Goal: Information Seeking & Learning: Understand process/instructions

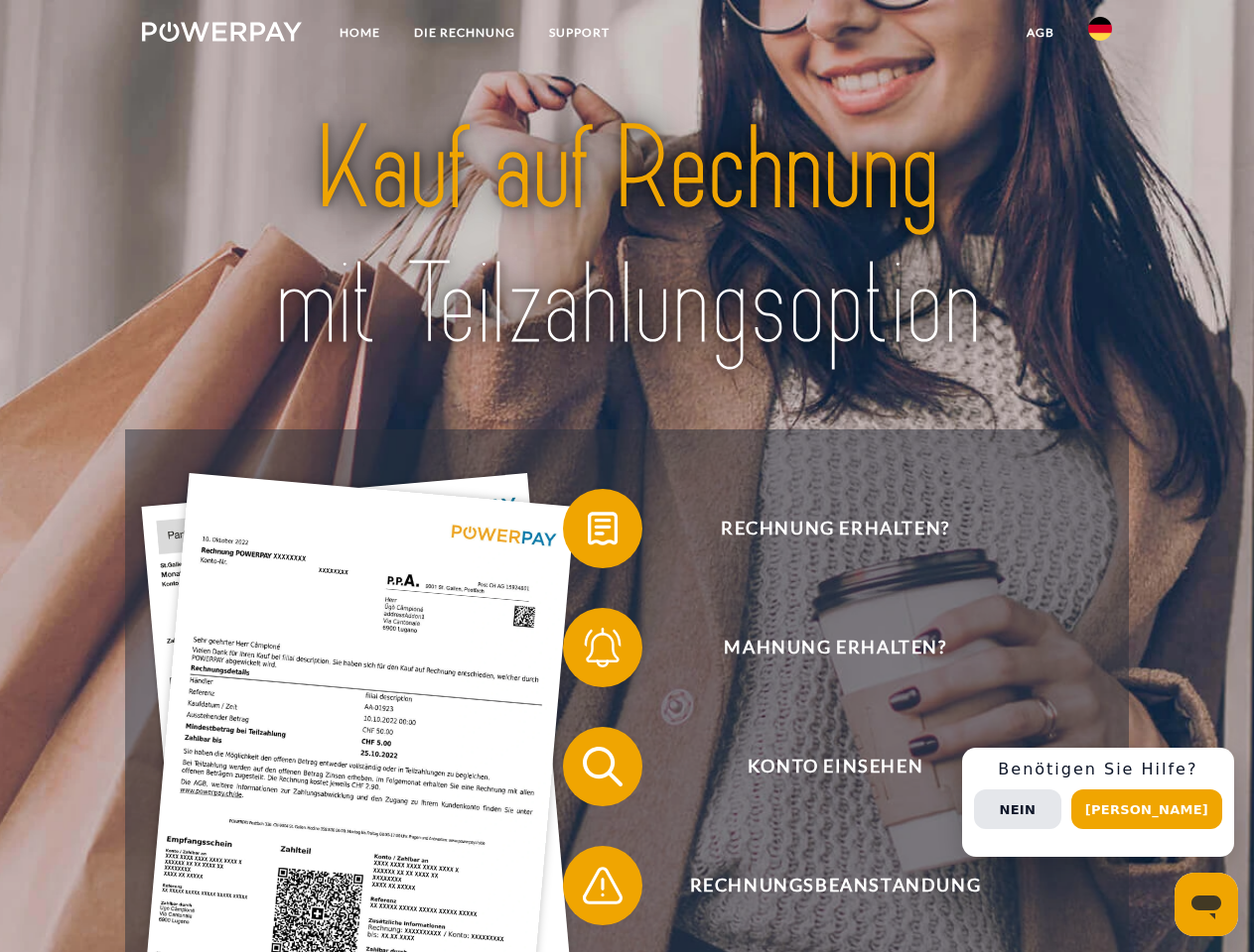
click at [222, 35] on img at bounding box center [222, 32] width 160 height 20
click at [1099, 35] on img at bounding box center [1100, 29] width 24 height 24
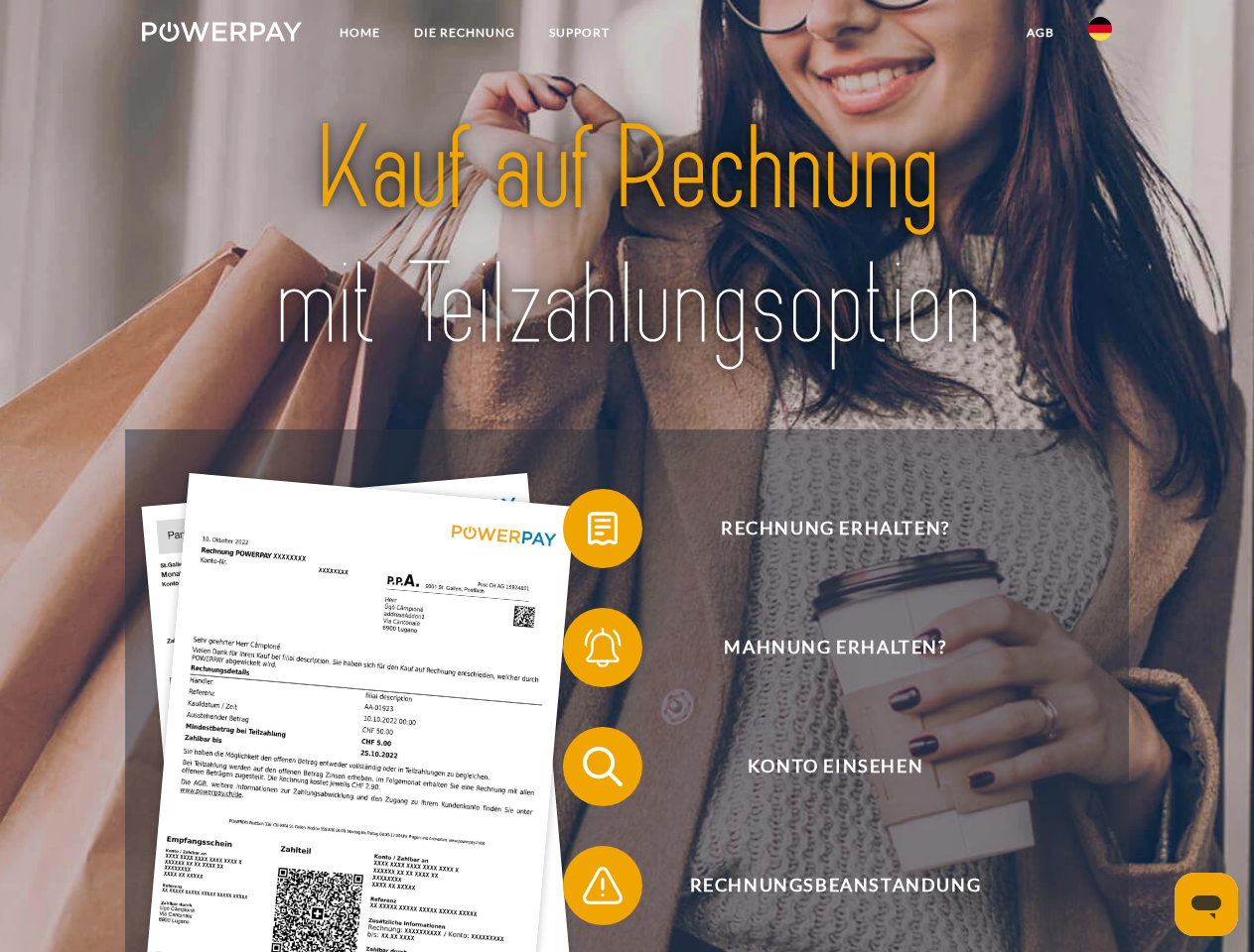
click at [1039, 33] on link "agb" at bounding box center [1040, 33] width 62 height 36
click at [588, 533] on span at bounding box center [572, 528] width 99 height 99
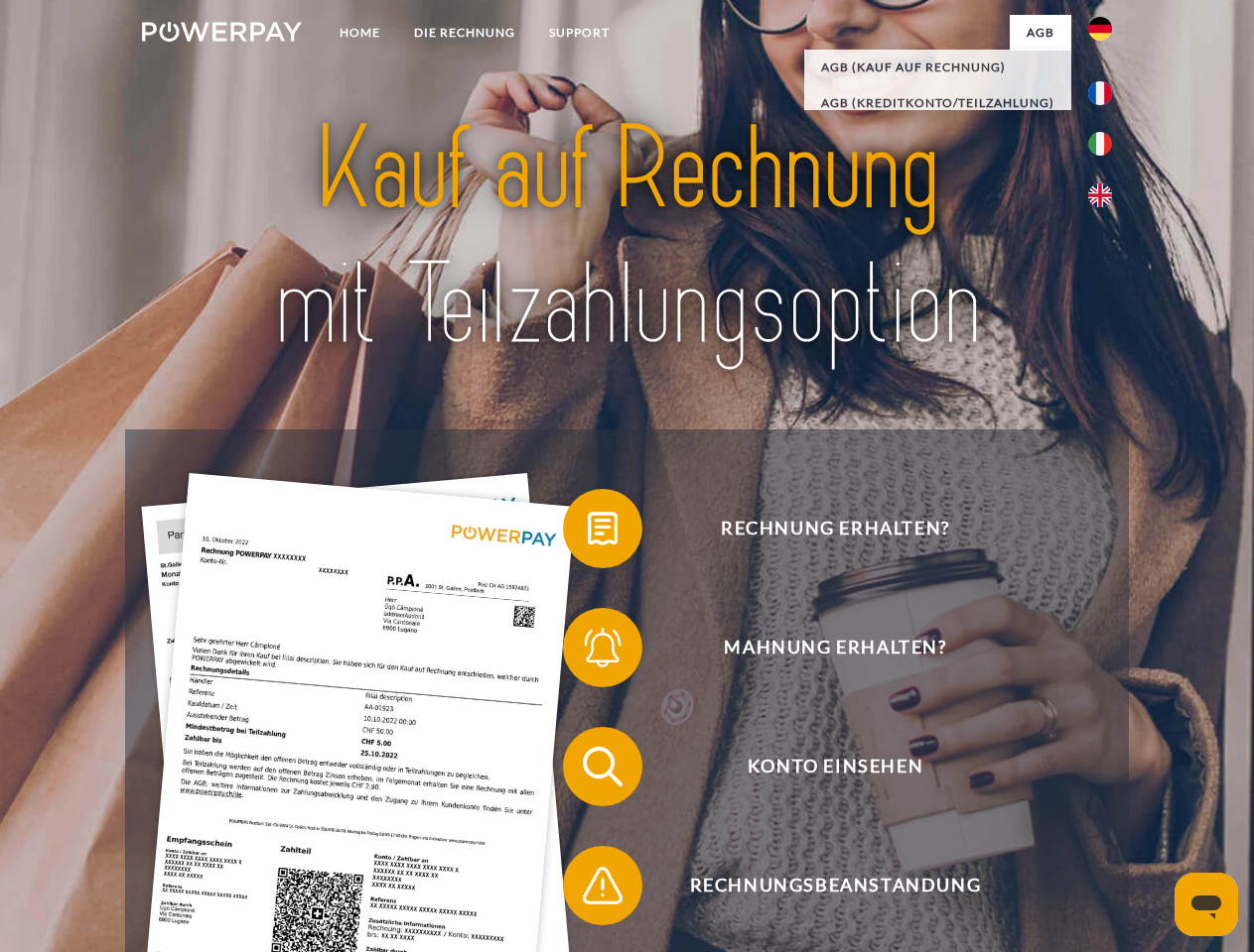
click at [588, 652] on div "Rechnung erhalten? Mahnung erhalten? Konto einsehen" at bounding box center [626, 825] width 1002 height 793
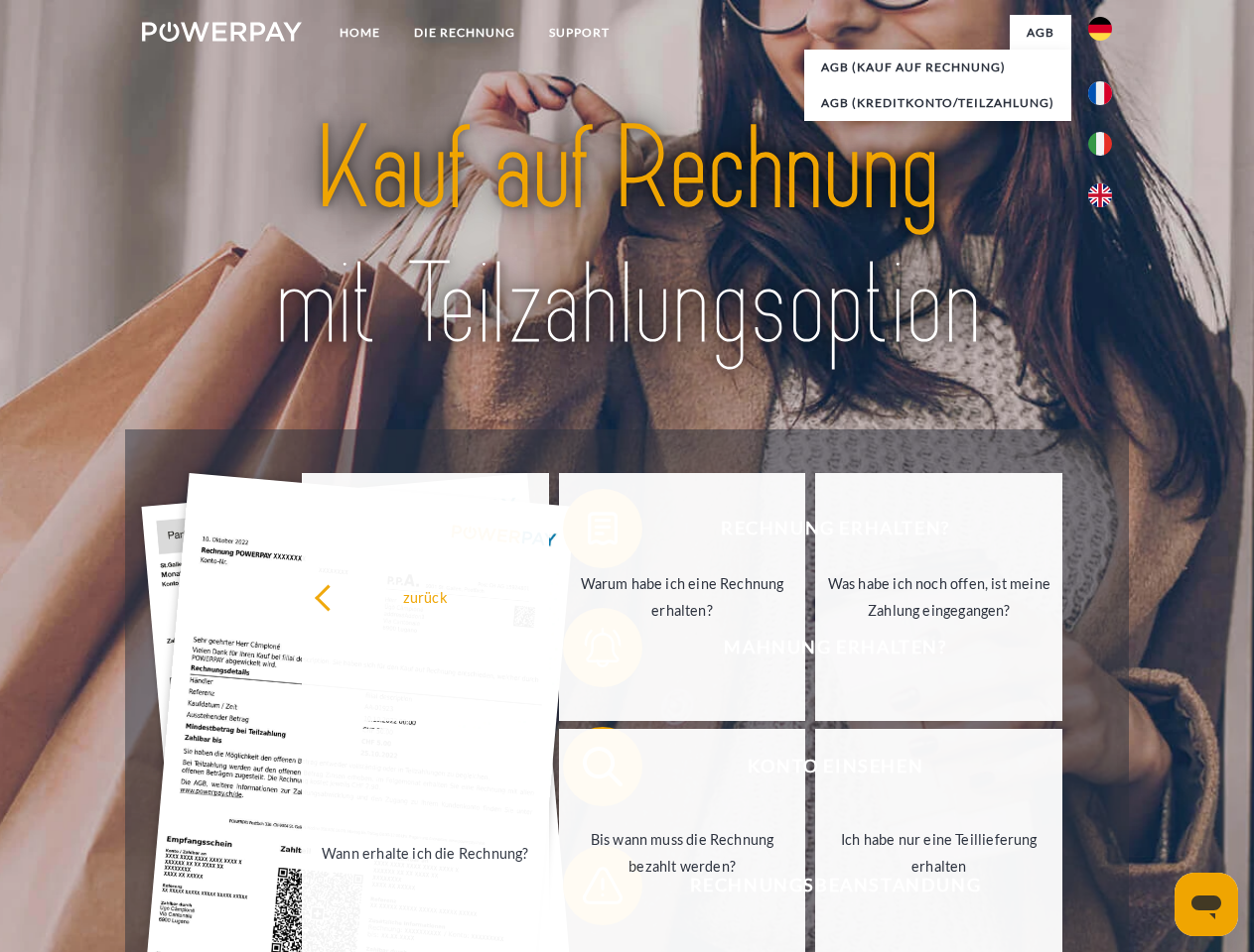
click at [588, 770] on link "Bis wann muss die Rechnung bezahlt werden?" at bounding box center [683, 853] width 248 height 248
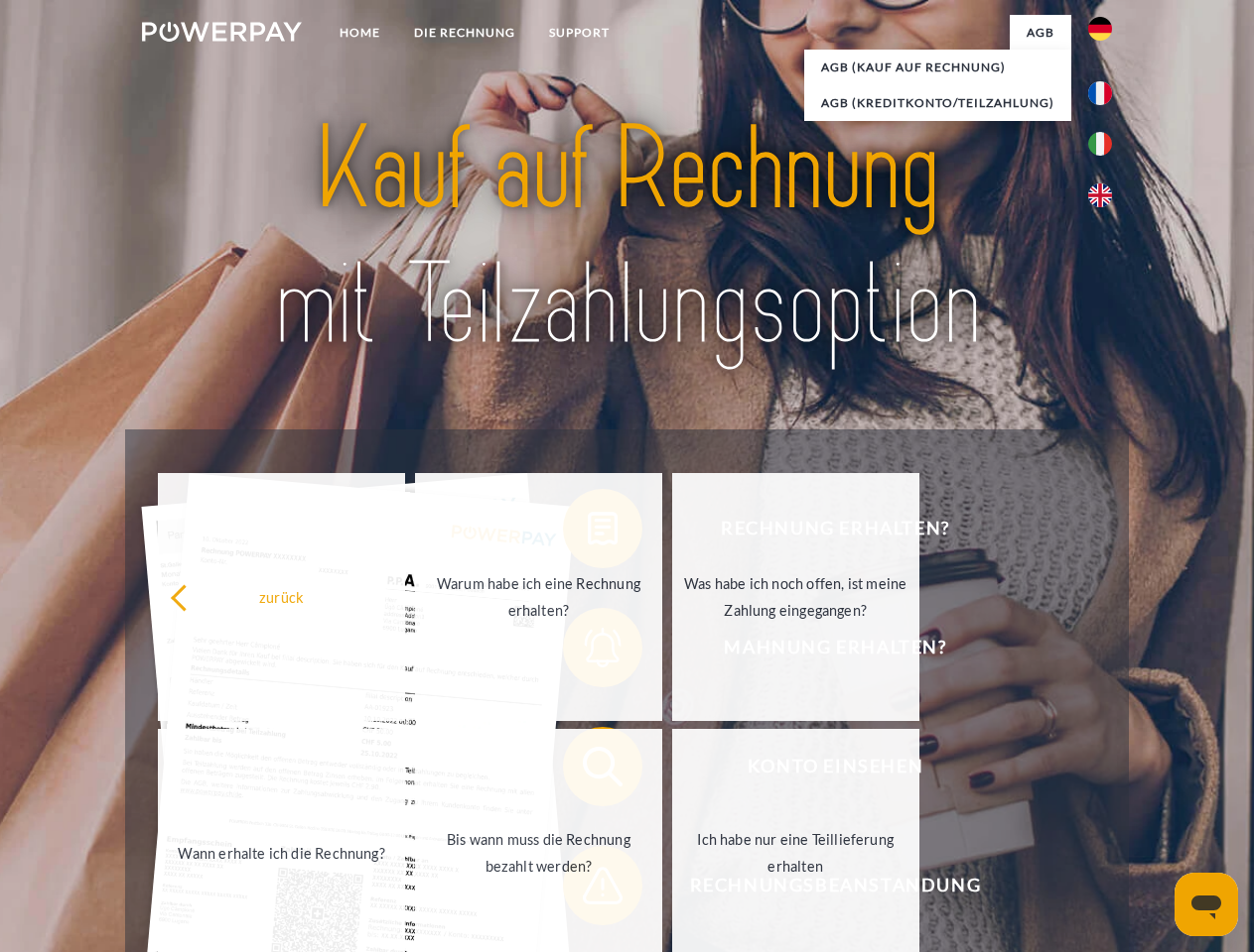
click at [588, 890] on span at bounding box center [572, 885] width 99 height 99
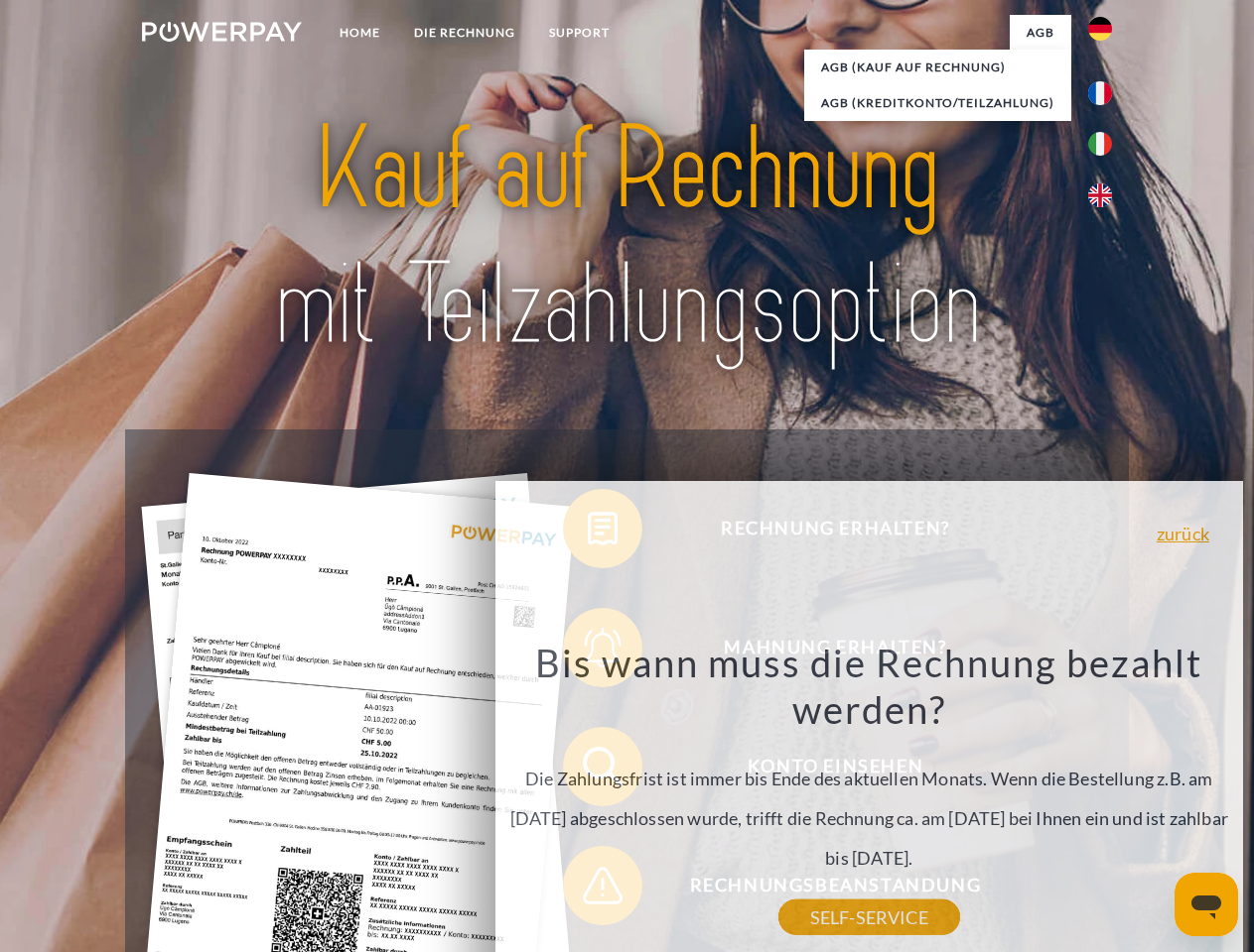
click at [1104, 802] on div "Rechnung erhalten? Mahnung erhalten? Konto einsehen" at bounding box center [626, 825] width 1002 height 793
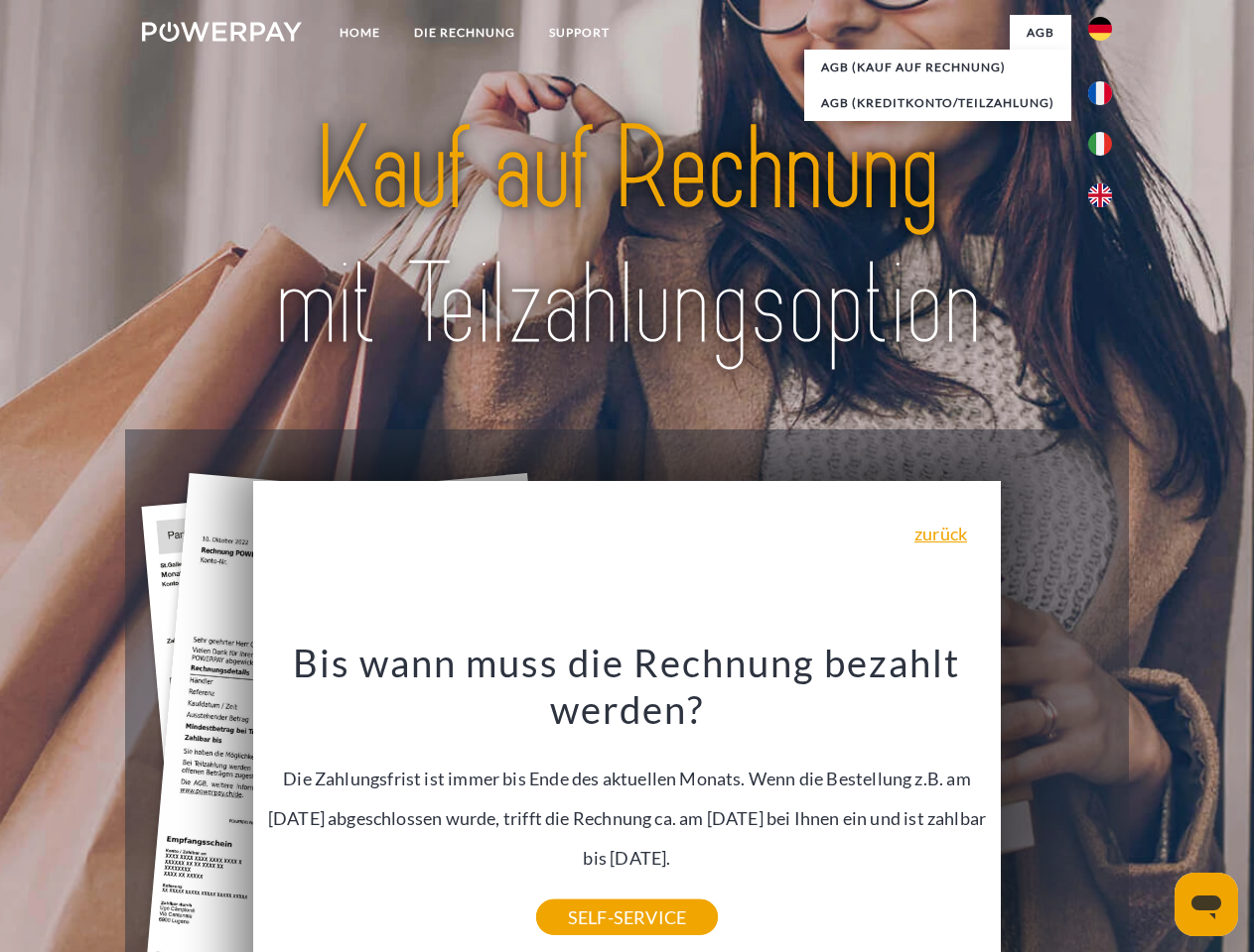
click at [1056, 806] on span "Konto einsehen" at bounding box center [834, 767] width 486 height 80
click at [1153, 809] on header "Home DIE RECHNUNG SUPPORT" at bounding box center [627, 685] width 1254 height 1370
